Goal: Task Accomplishment & Management: Complete application form

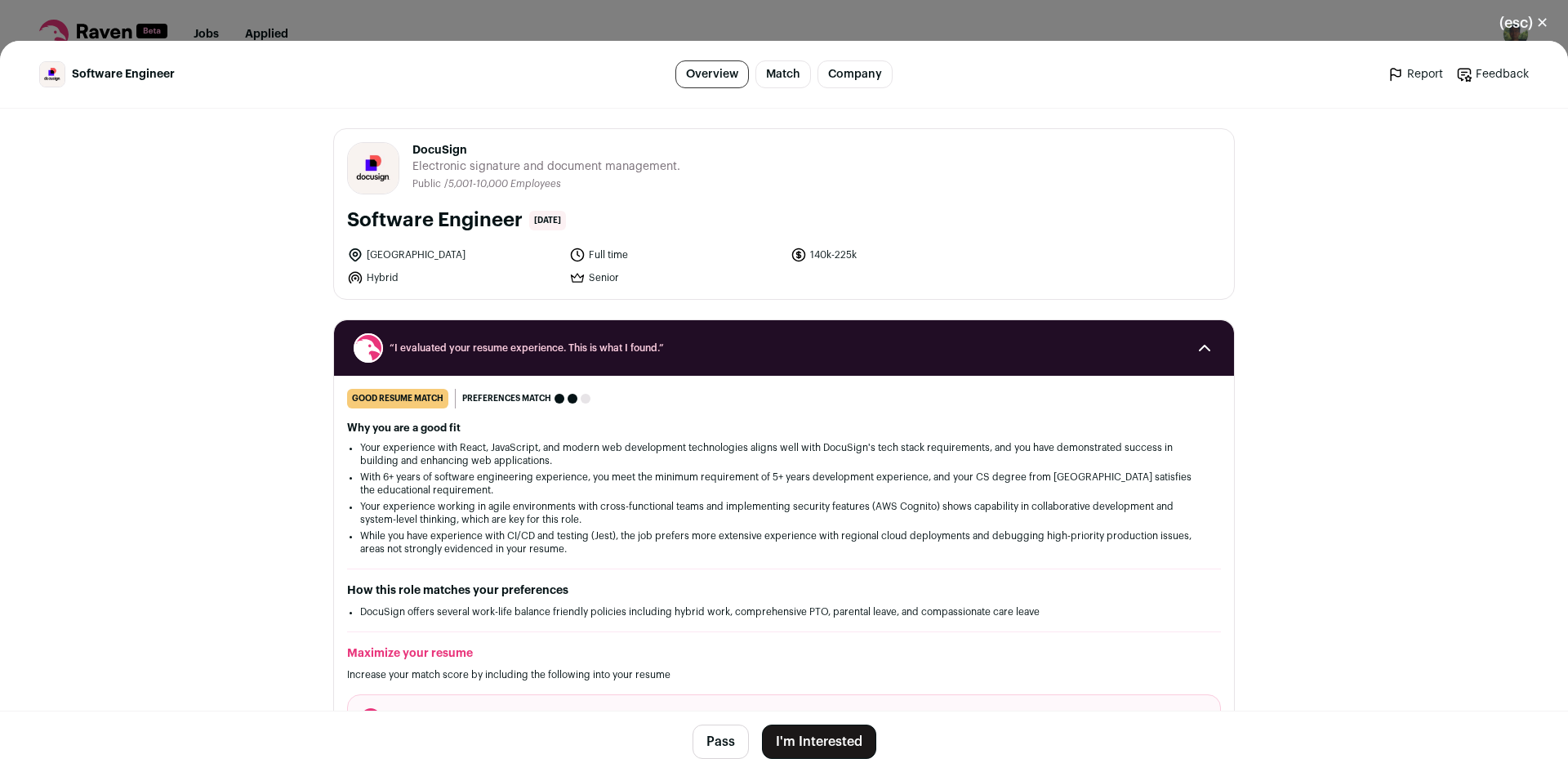
click at [430, 148] on span "DocuSign" at bounding box center [546, 150] width 268 height 17
copy span "DocuSign"
drag, startPoint x: 713, startPoint y: 738, endPoint x: 844, endPoint y: 661, distance: 152.0
click at [843, 618] on main "Software Engineer Overview Match Company Report Feedback Report Feedback DocuSi…" at bounding box center [784, 406] width 1568 height 731
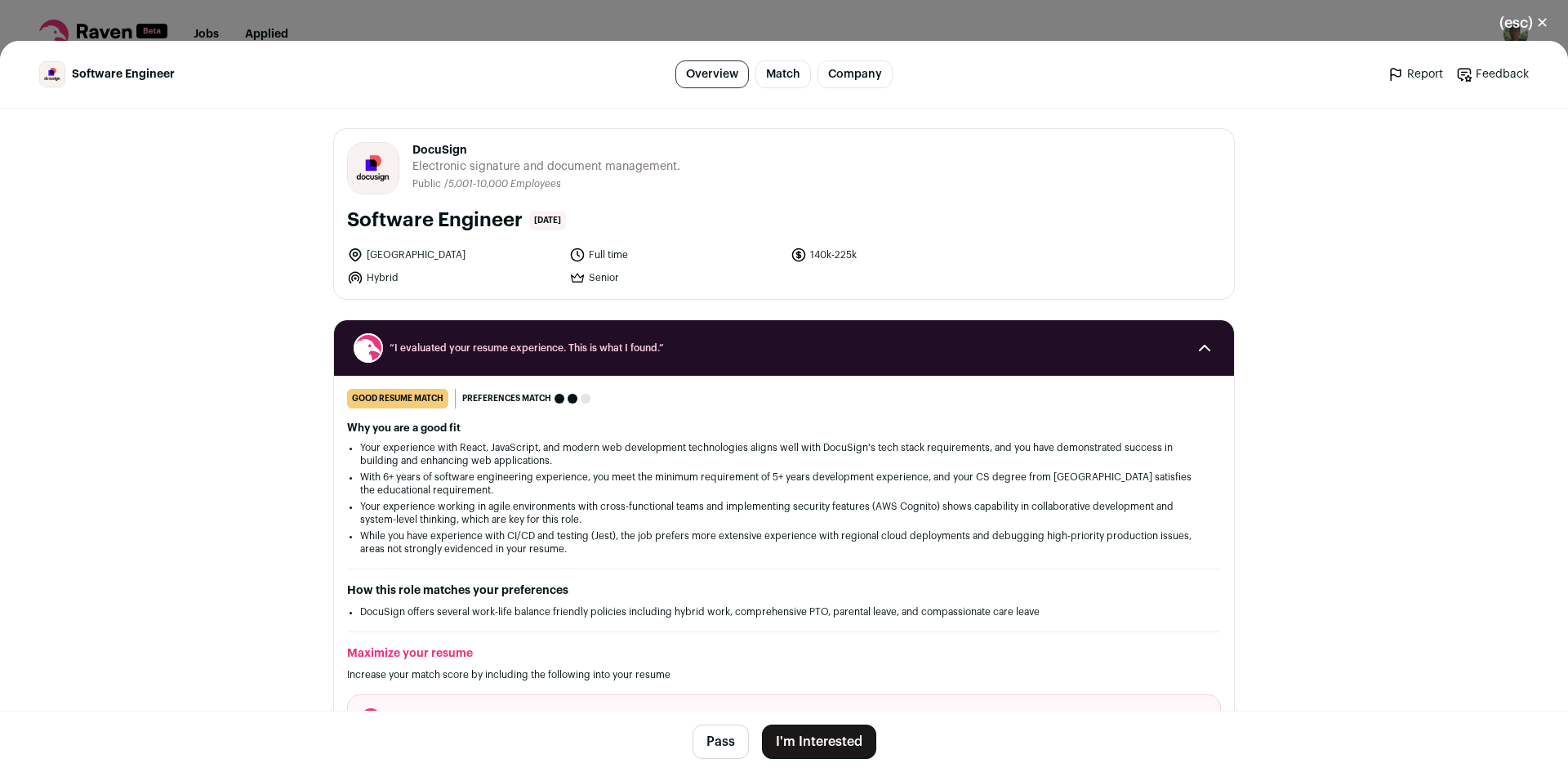
click at [827, 739] on button "I'm Interested" at bounding box center [819, 741] width 114 height 34
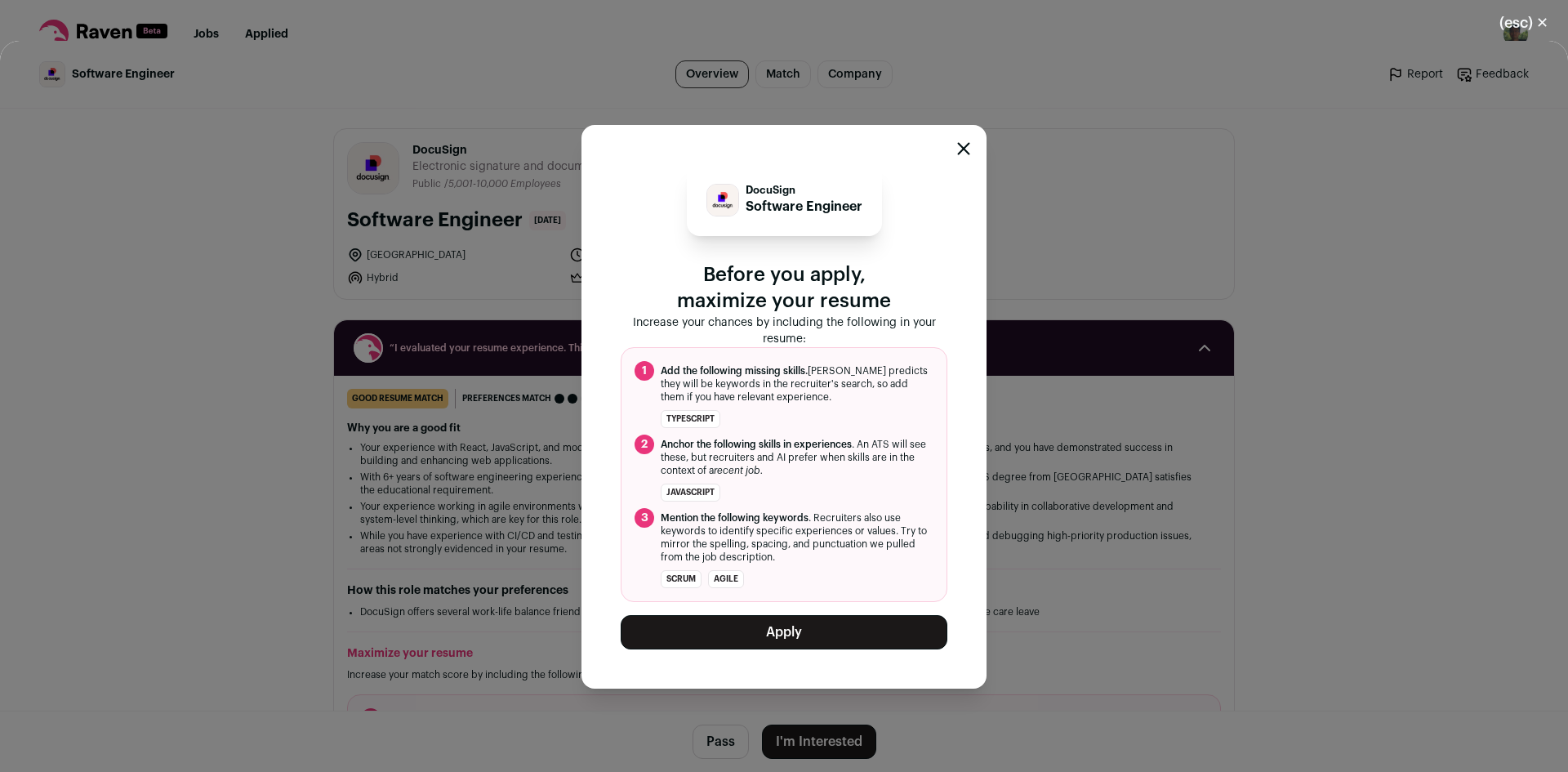
click at [802, 632] on button "Apply" at bounding box center [784, 631] width 327 height 34
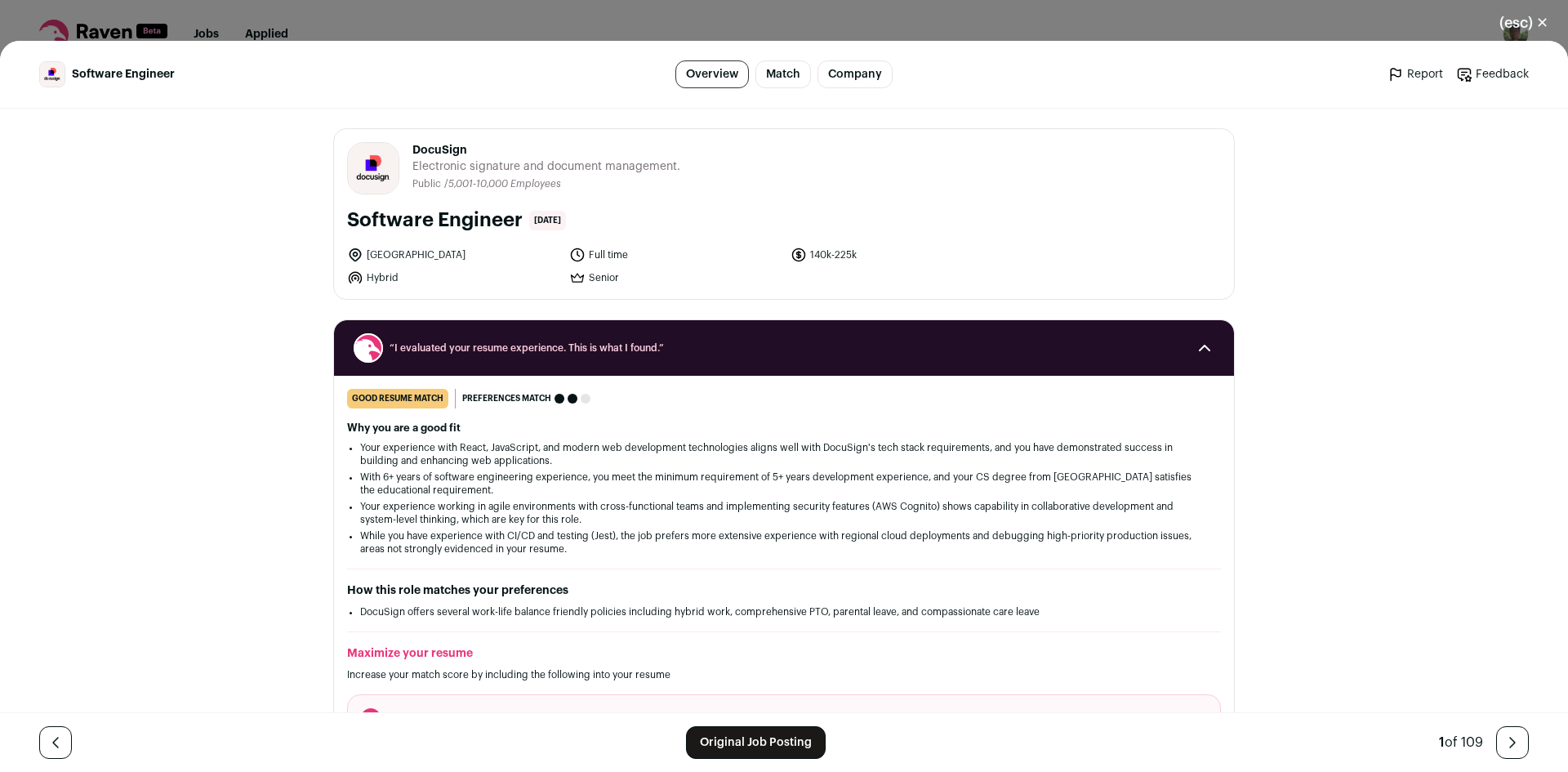
drag, startPoint x: 391, startPoint y: 269, endPoint x: 423, endPoint y: 257, distance: 34.2
click at [423, 257] on li "[GEOGRAPHIC_DATA]" at bounding box center [454, 255] width 213 height 17
copy li "[GEOGRAPHIC_DATA]"
click at [433, 148] on span "DocuSign" at bounding box center [546, 150] width 268 height 17
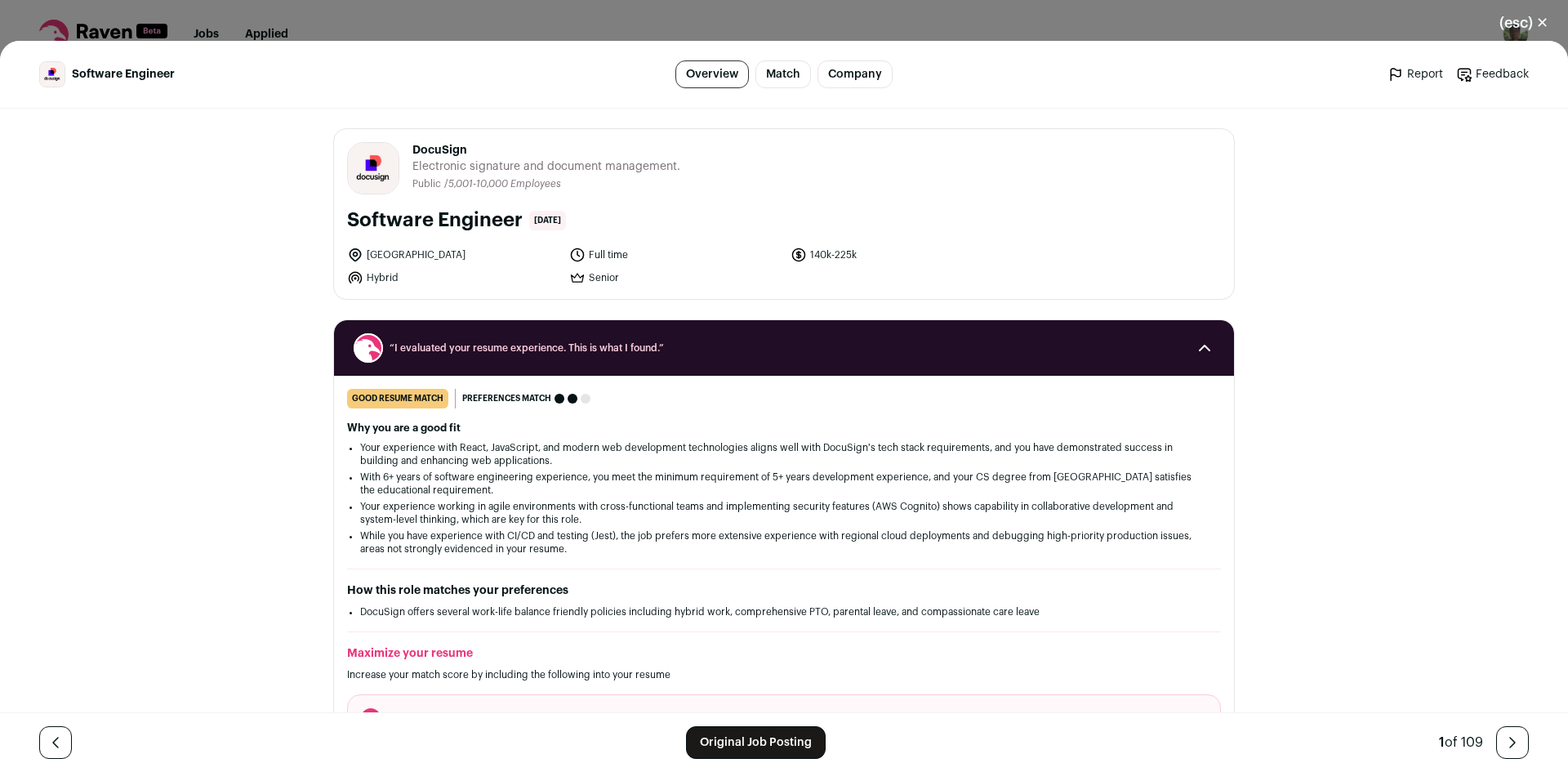
copy span "DocuSign"
click at [1517, 25] on button "(esc) ✕" at bounding box center [1524, 22] width 88 height 36
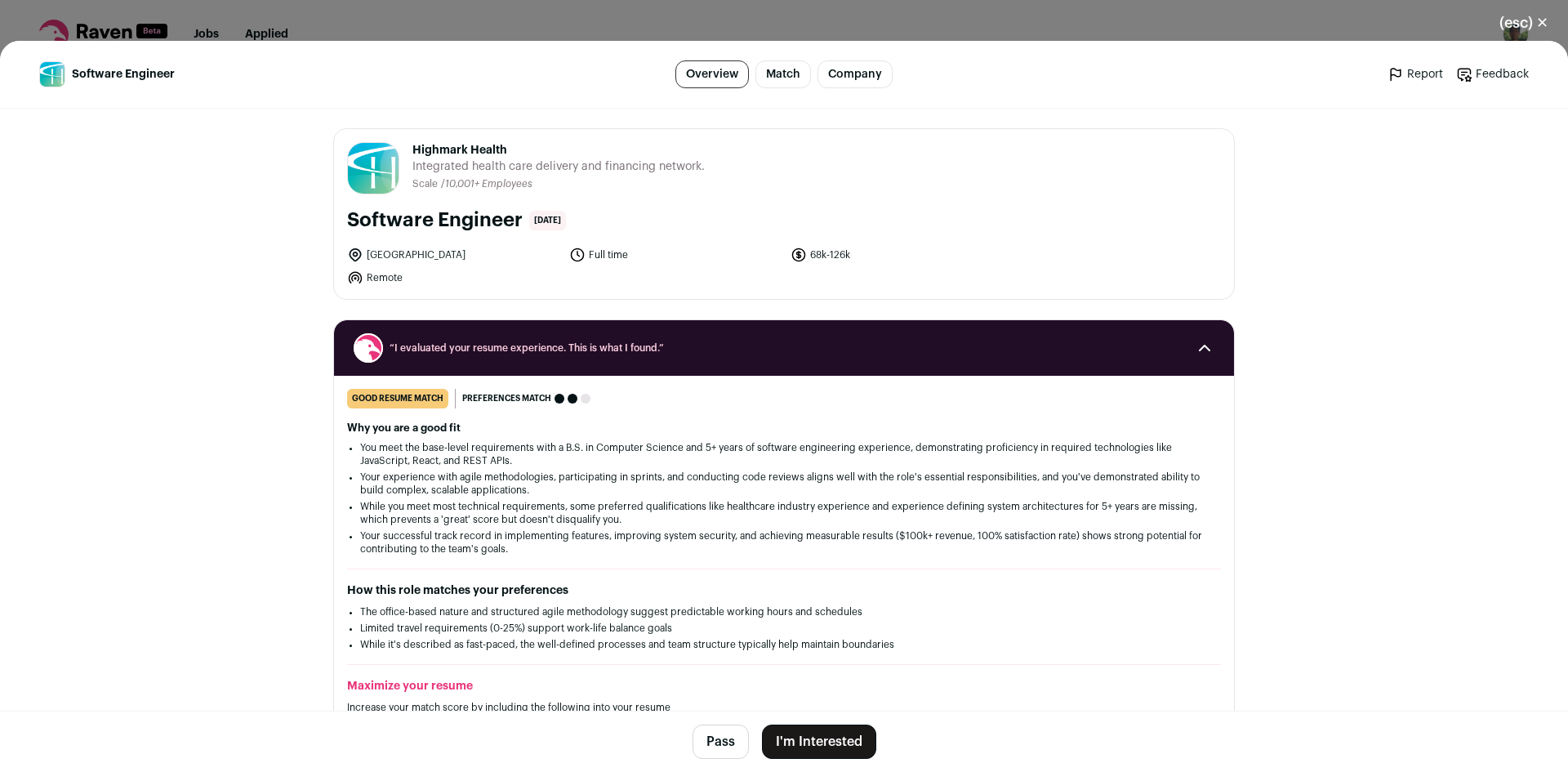
click at [425, 153] on span "Highmark Health" at bounding box center [558, 150] width 293 height 17
copy span "Highmark"
click at [816, 743] on button "I'm Interested" at bounding box center [819, 741] width 114 height 34
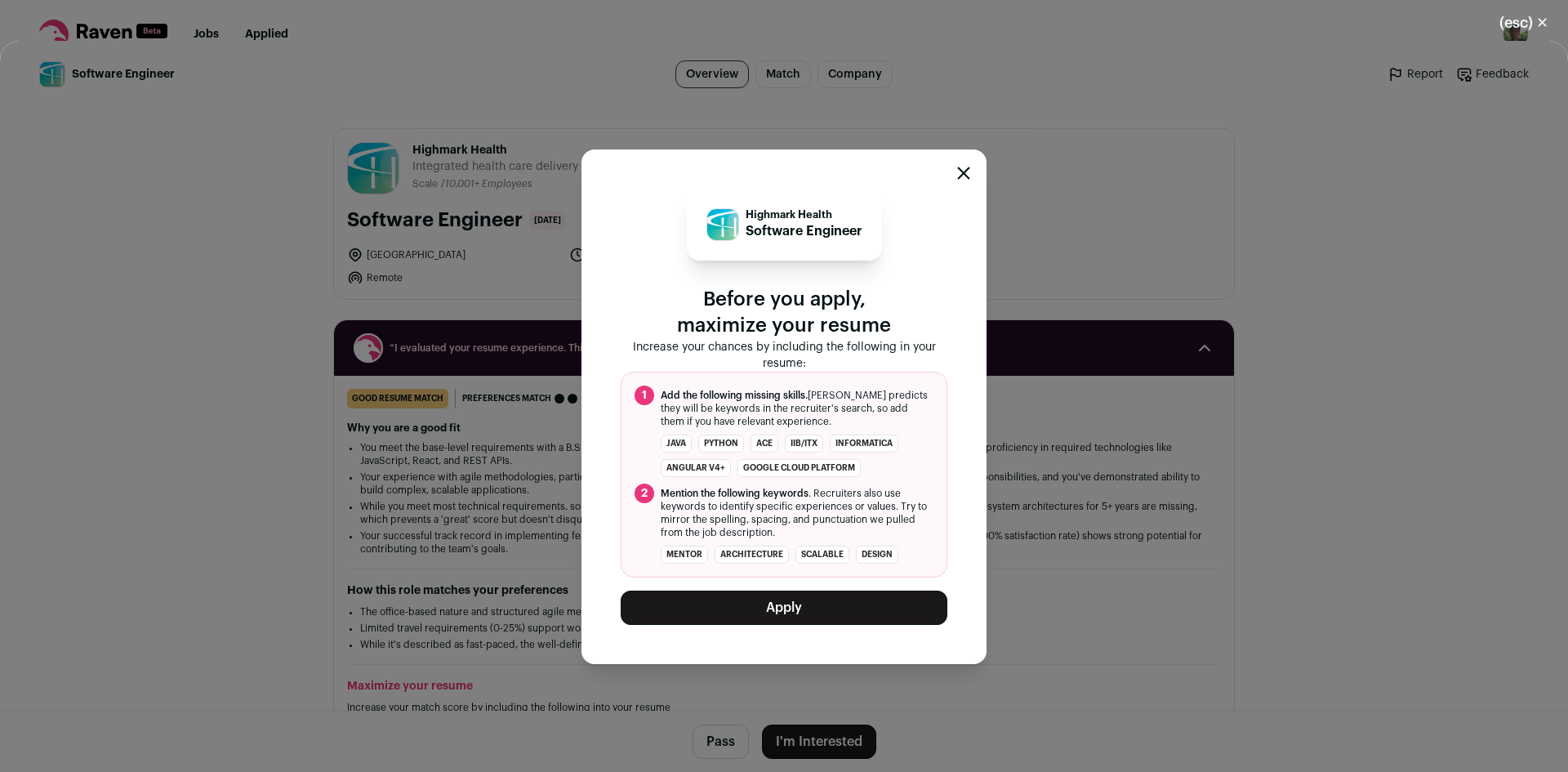
click at [807, 596] on button "Apply" at bounding box center [784, 607] width 327 height 34
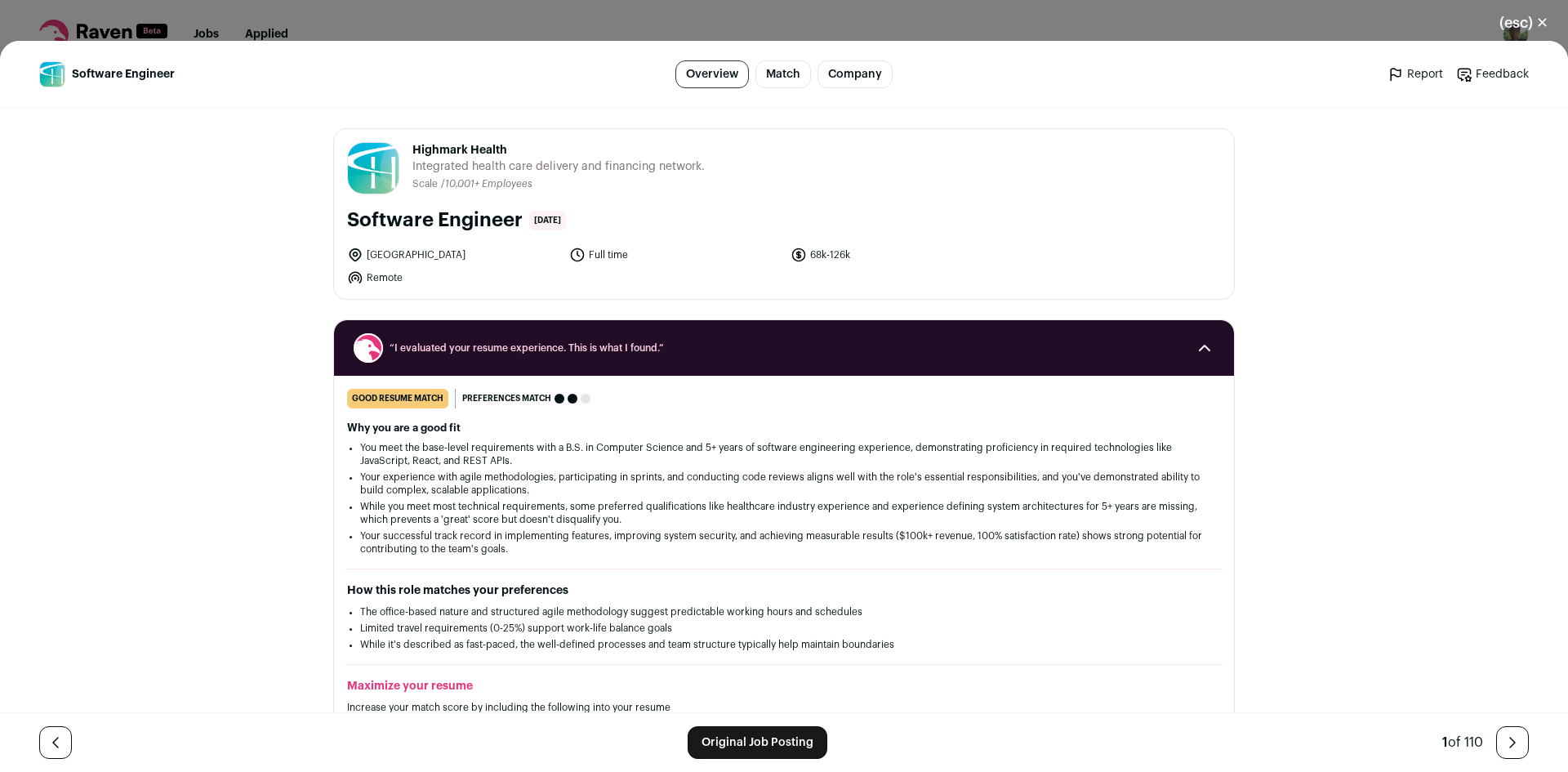
drag, startPoint x: 402, startPoint y: 150, endPoint x: 503, endPoint y: 143, distance: 101.2
click at [503, 143] on header "Highmark Health highmarkhealth.org Public / Private Private Valuation Unknown C…" at bounding box center [784, 169] width 874 height 53
copy span "Highmark Health"
drag, startPoint x: 1522, startPoint y: 18, endPoint x: 1442, endPoint y: 21, distance: 80.1
click at [1522, 18] on button "(esc) ✕" at bounding box center [1524, 22] width 88 height 36
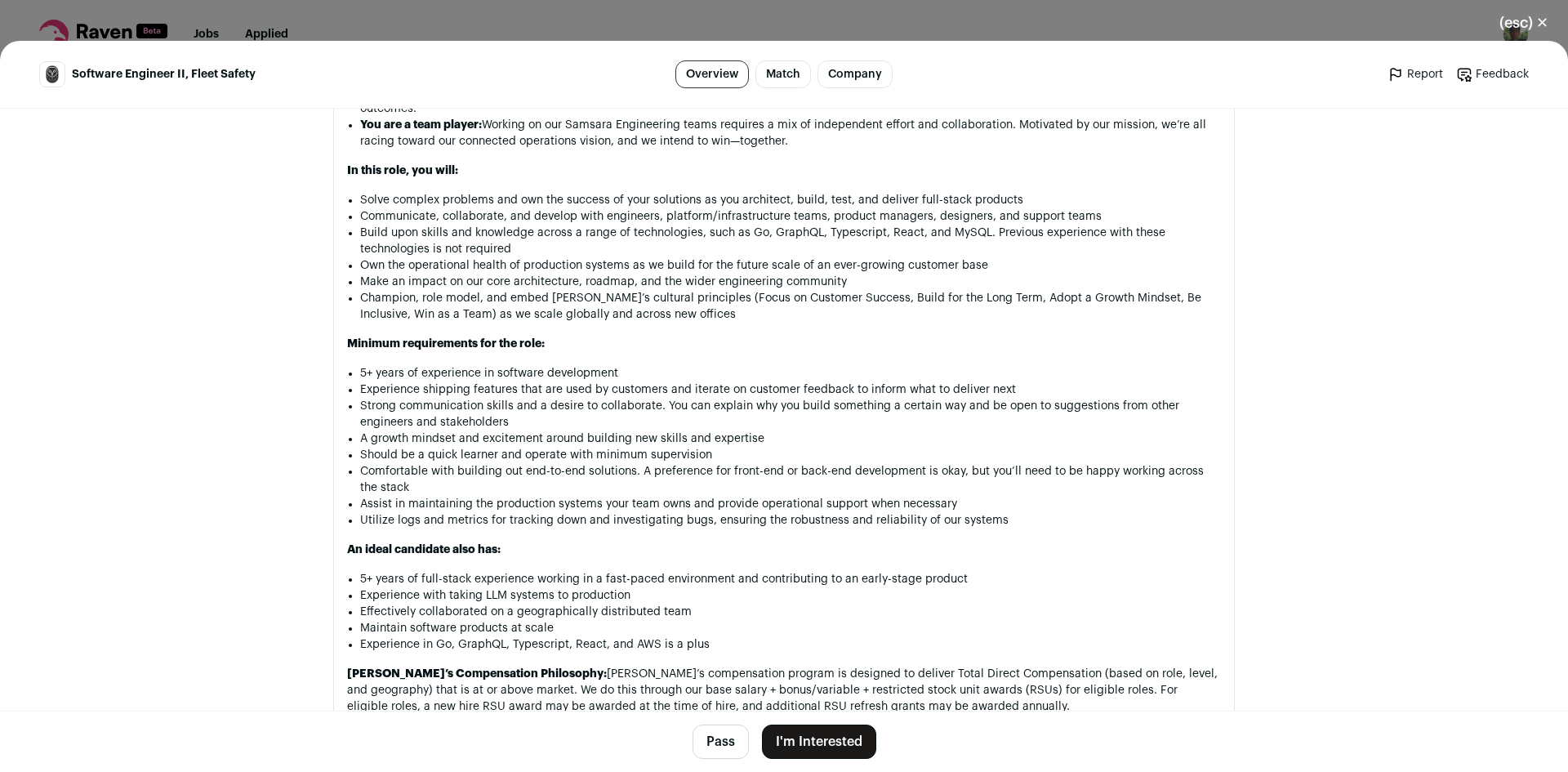
scroll to position [1452, 0]
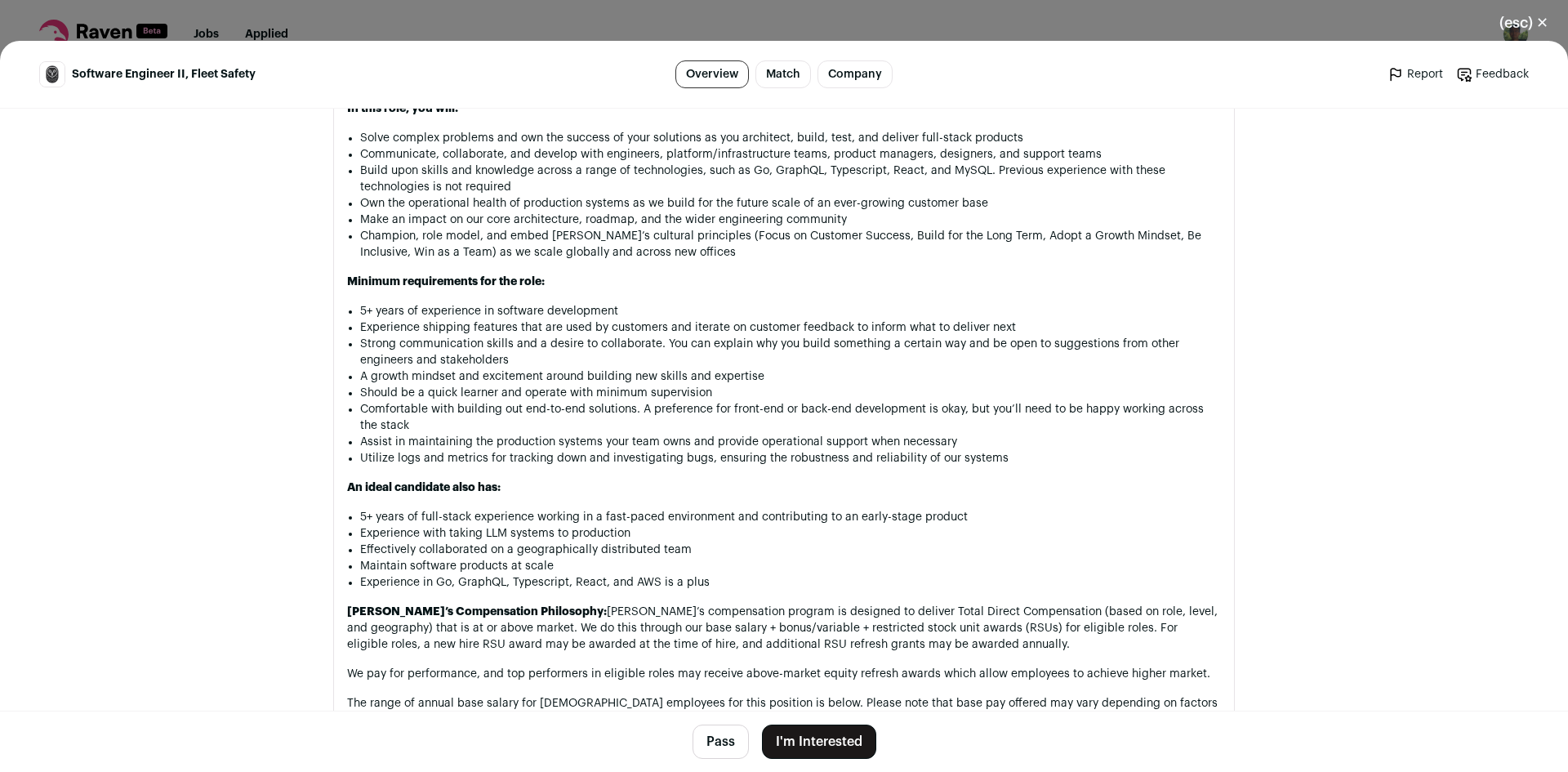
click at [1521, 31] on button "(esc) ✕" at bounding box center [1524, 22] width 88 height 36
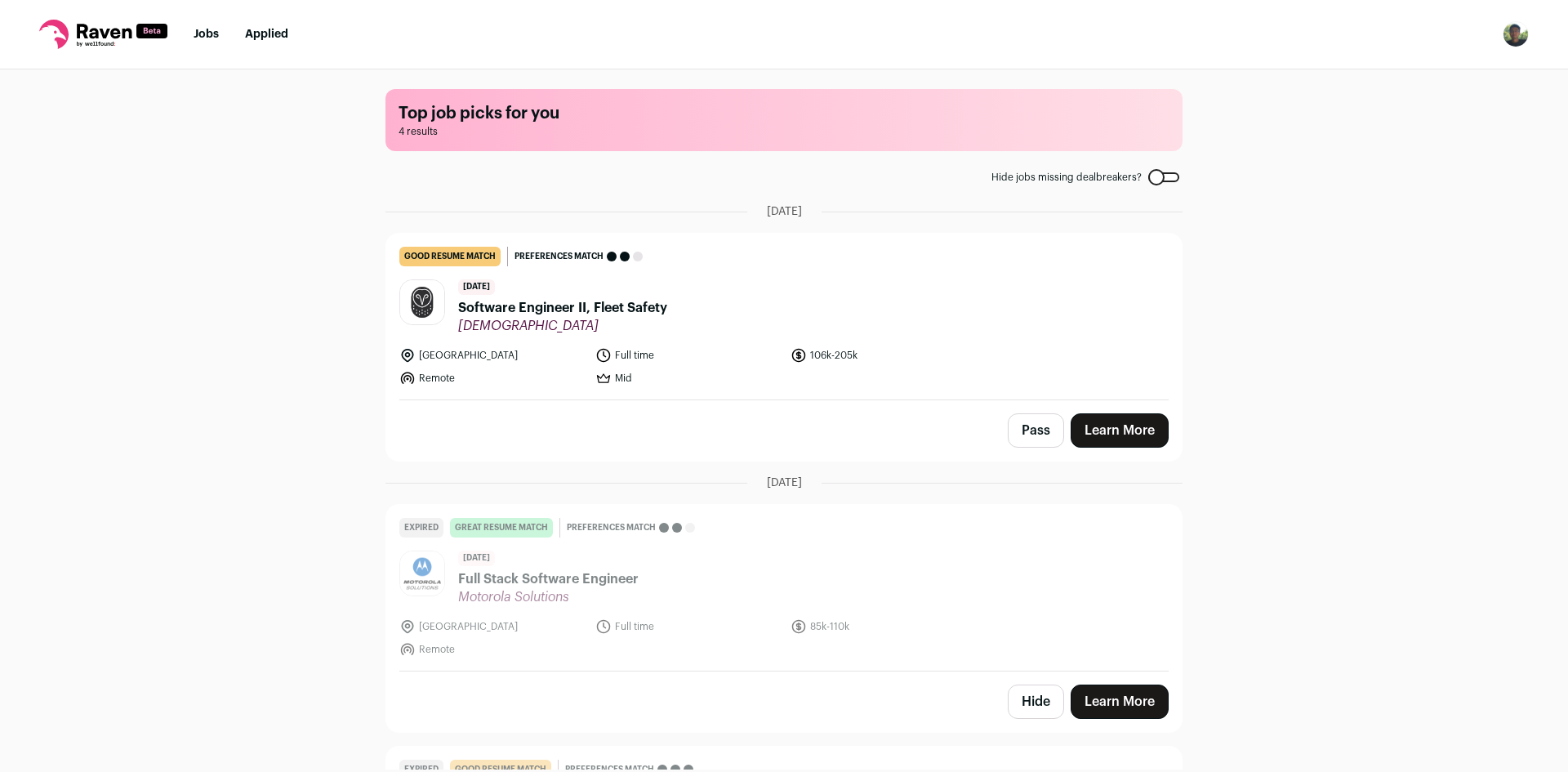
click at [1027, 437] on button "Pass" at bounding box center [1036, 429] width 57 height 34
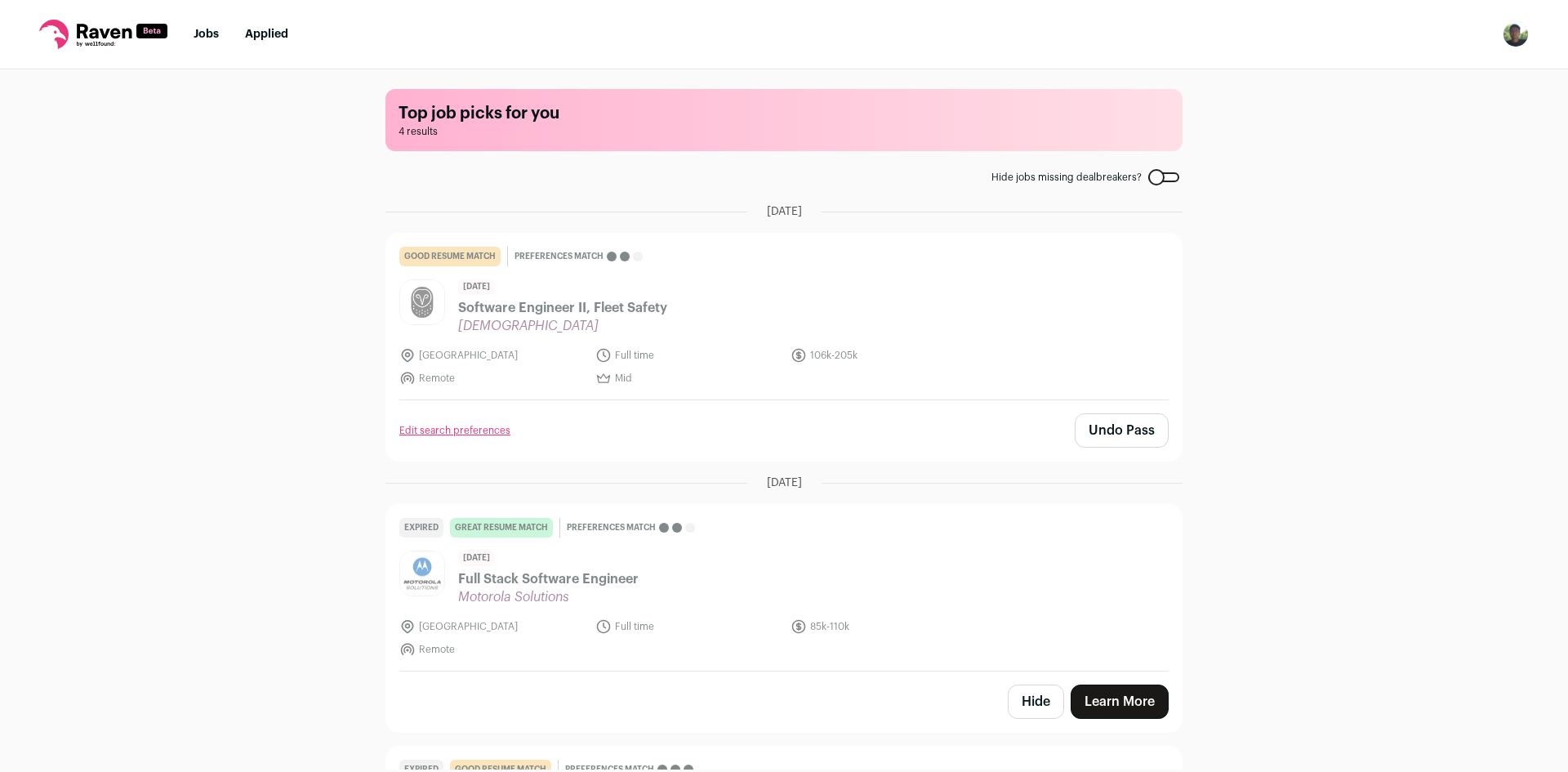
click at [213, 43] on nav "Jobs Applied Settings Notifications Preferences Resume FAQs Logout" at bounding box center [784, 34] width 1568 height 69
click at [210, 30] on link "Jobs" at bounding box center [206, 34] width 25 height 12
click at [268, 33] on link "Applied" at bounding box center [267, 34] width 43 height 12
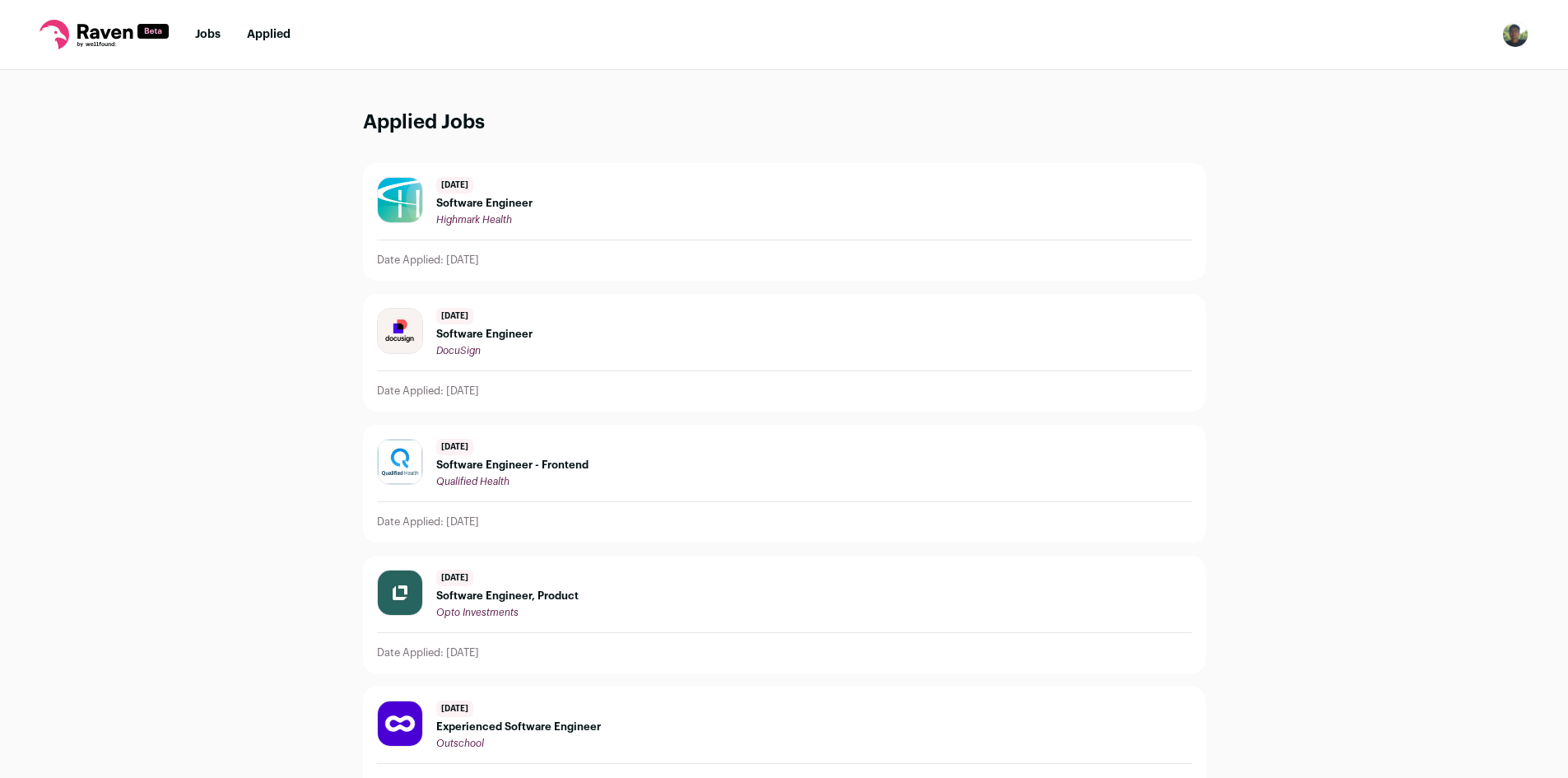
click at [200, 33] on link "Jobs" at bounding box center [208, 34] width 26 height 12
